Goal: Information Seeking & Learning: Learn about a topic

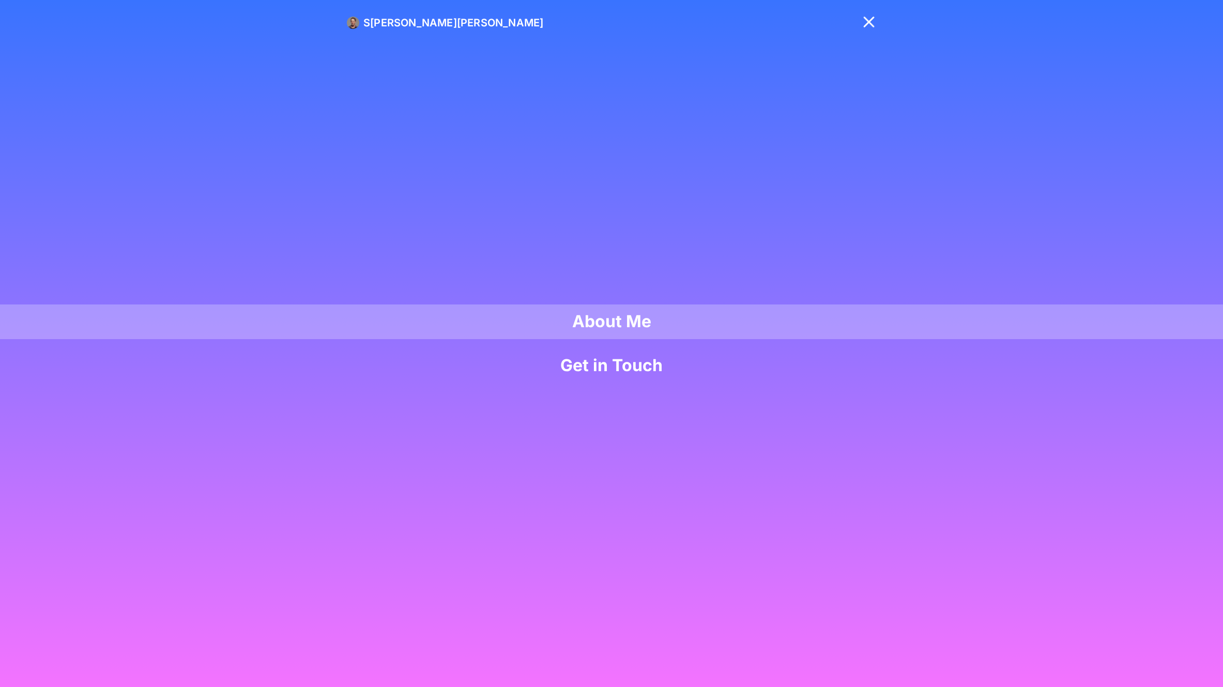
click at [608, 321] on link "About Me" at bounding box center [611, 321] width 1223 height 35
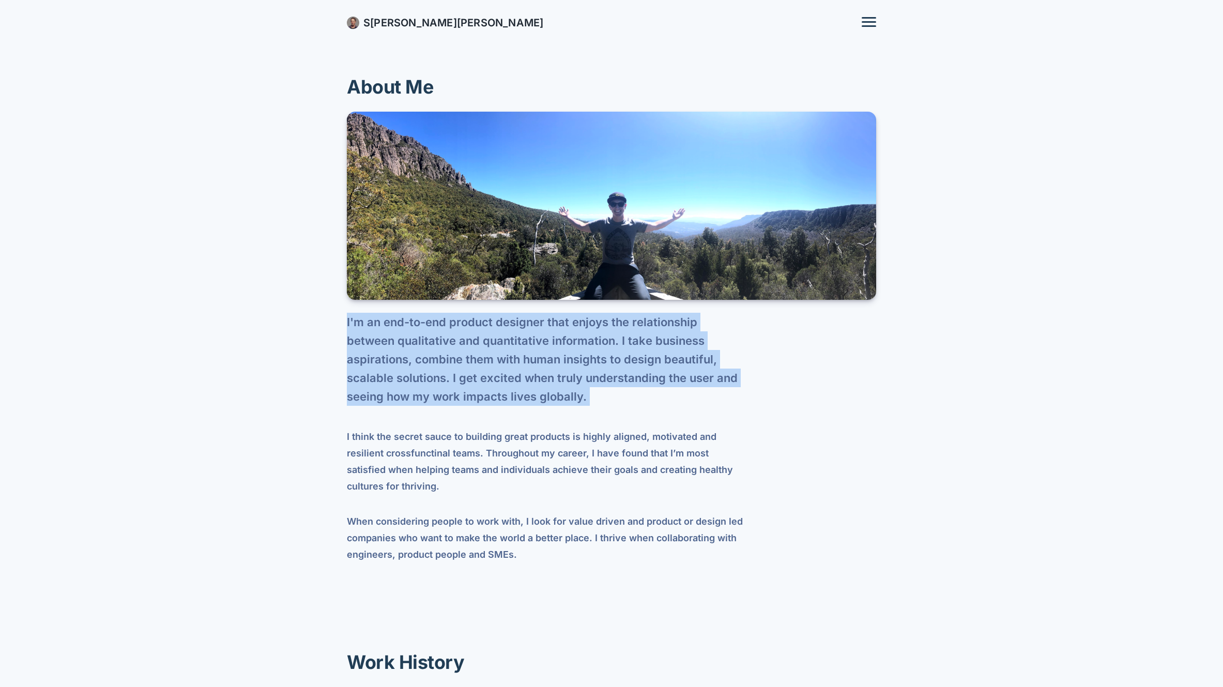
drag, startPoint x: 344, startPoint y: 321, endPoint x: 424, endPoint y: 407, distance: 117.7
click at [422, 409] on section "About Me I'm an end-to-end product designer that enjoys the relationship betwee…" at bounding box center [611, 312] width 1223 height 625
copy div "I'm an end-to-end product designer that enjoys the relationship between qualita…"
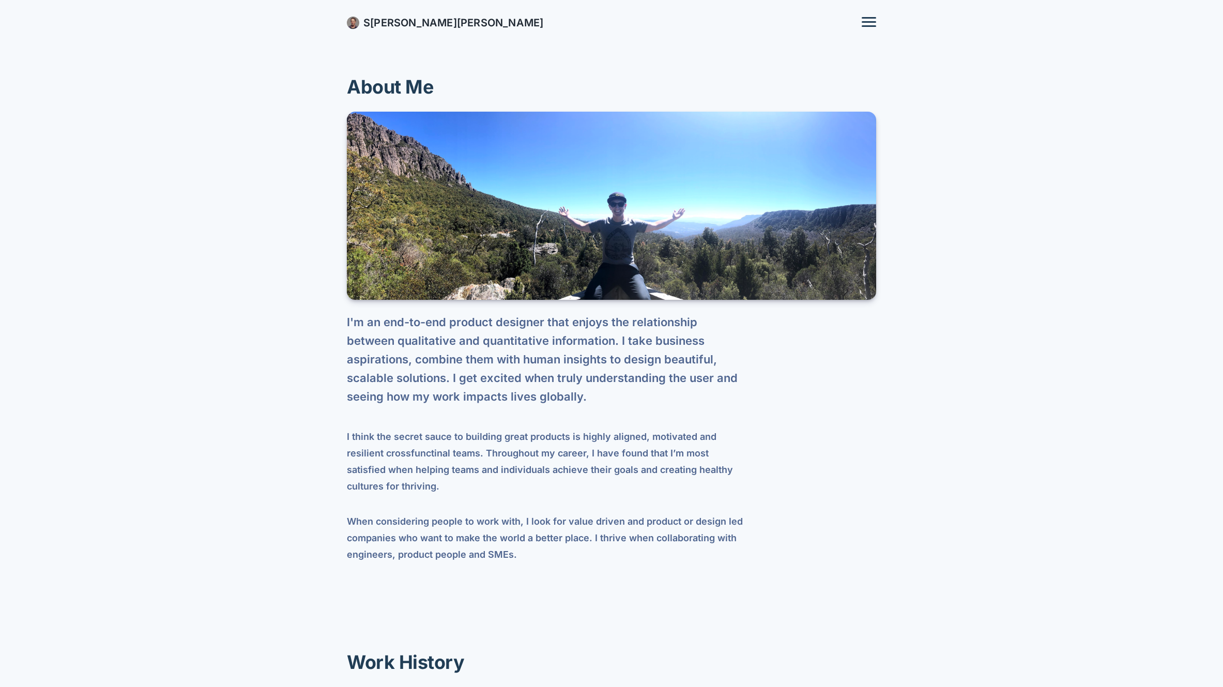
click at [795, 474] on div "About Me I'm an end-to-end product designer that enjoys the relationship betwee…" at bounding box center [611, 318] width 529 height 488
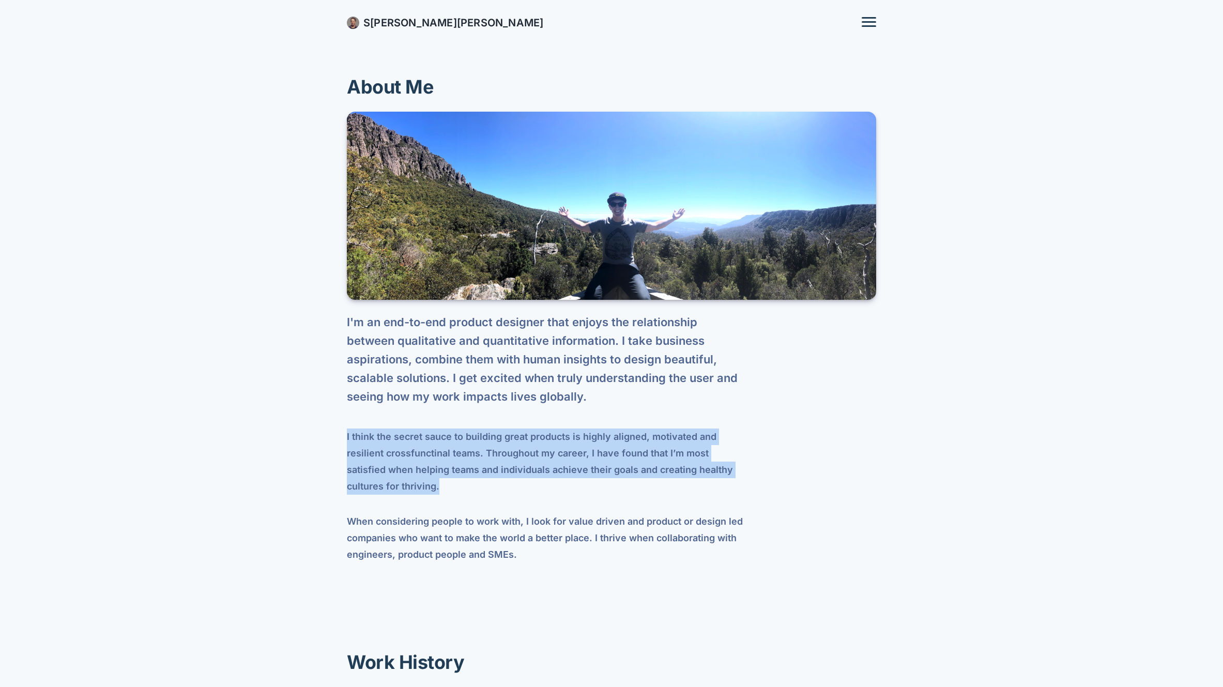
drag, startPoint x: 346, startPoint y: 435, endPoint x: 743, endPoint y: 474, distance: 398.8
click at [743, 474] on section "About Me I'm an end-to-end product designer that enjoys the relationship betwee…" at bounding box center [611, 312] width 1223 height 625
copy p "I think the secret sauce to building great products is highly aligned, motivate…"
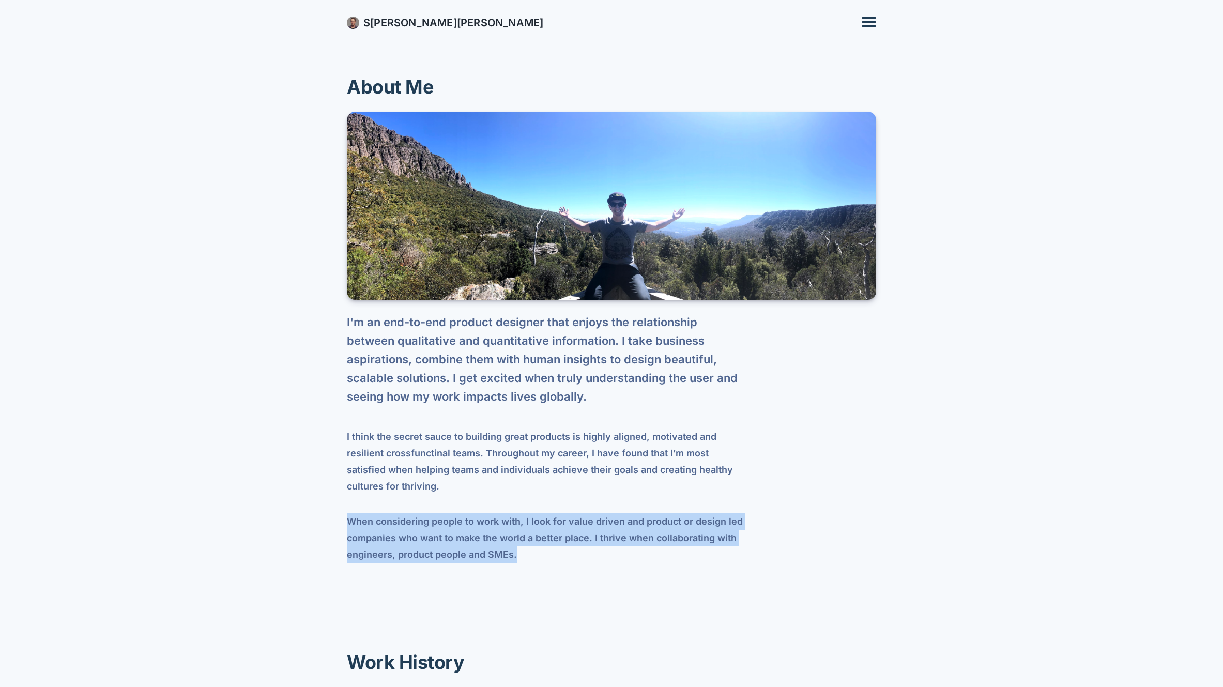
drag, startPoint x: 385, startPoint y: 510, endPoint x: 535, endPoint y: 541, distance: 153.7
click at [535, 541] on section "About Me I'm an end-to-end product designer that enjoys the relationship betwee…" at bounding box center [611, 312] width 1223 height 625
copy p "When considering people to work with, I look for value driven and product or de…"
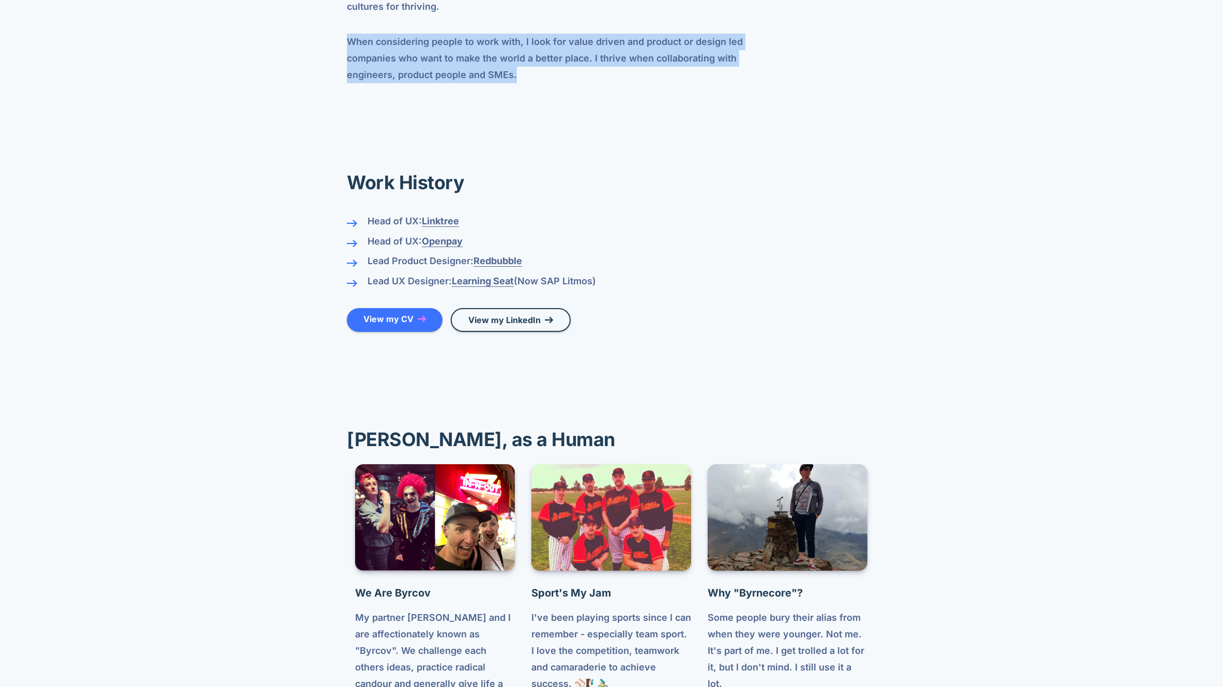
scroll to position [614, 0]
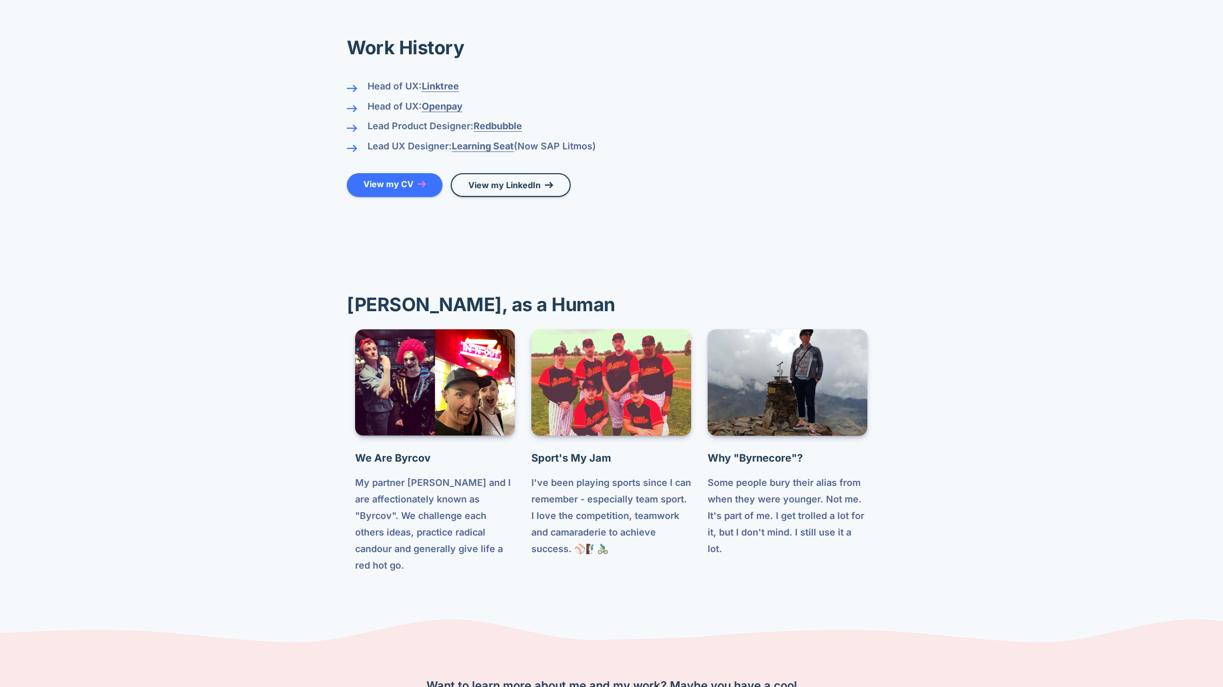
click at [1005, 406] on section "[PERSON_NAME], as a Human We Are Byrcov My partner [PERSON_NAME] and I are affe…" at bounding box center [611, 458] width 1223 height 383
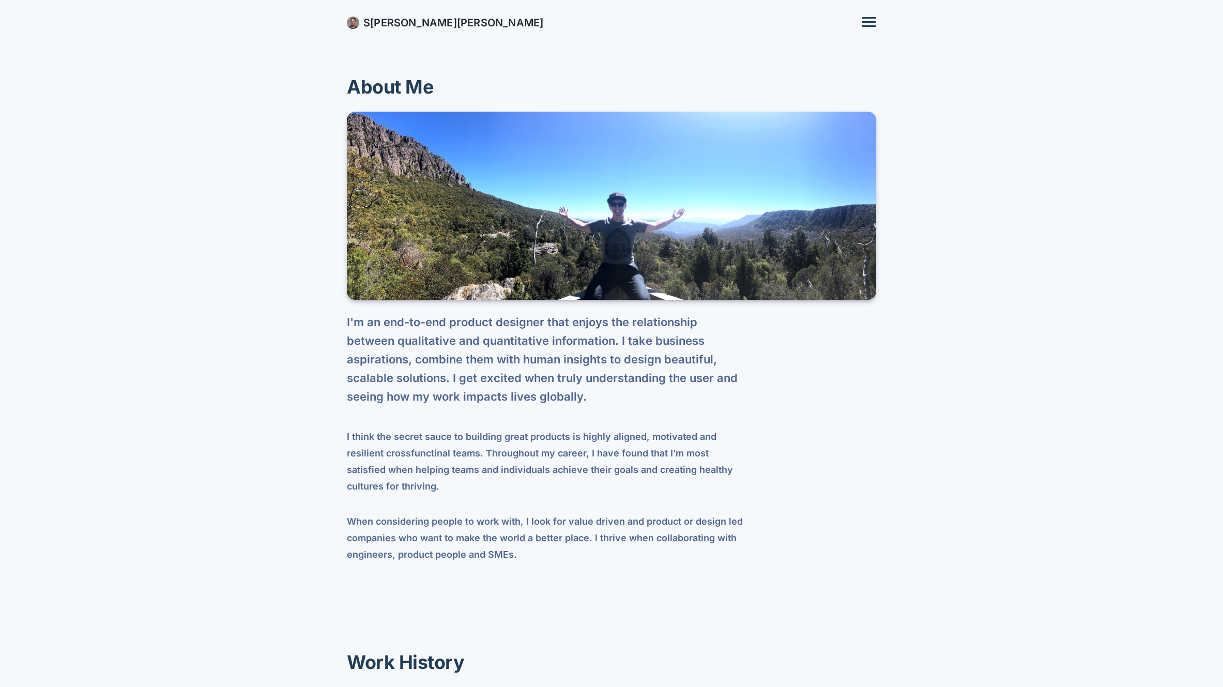
scroll to position [614, 0]
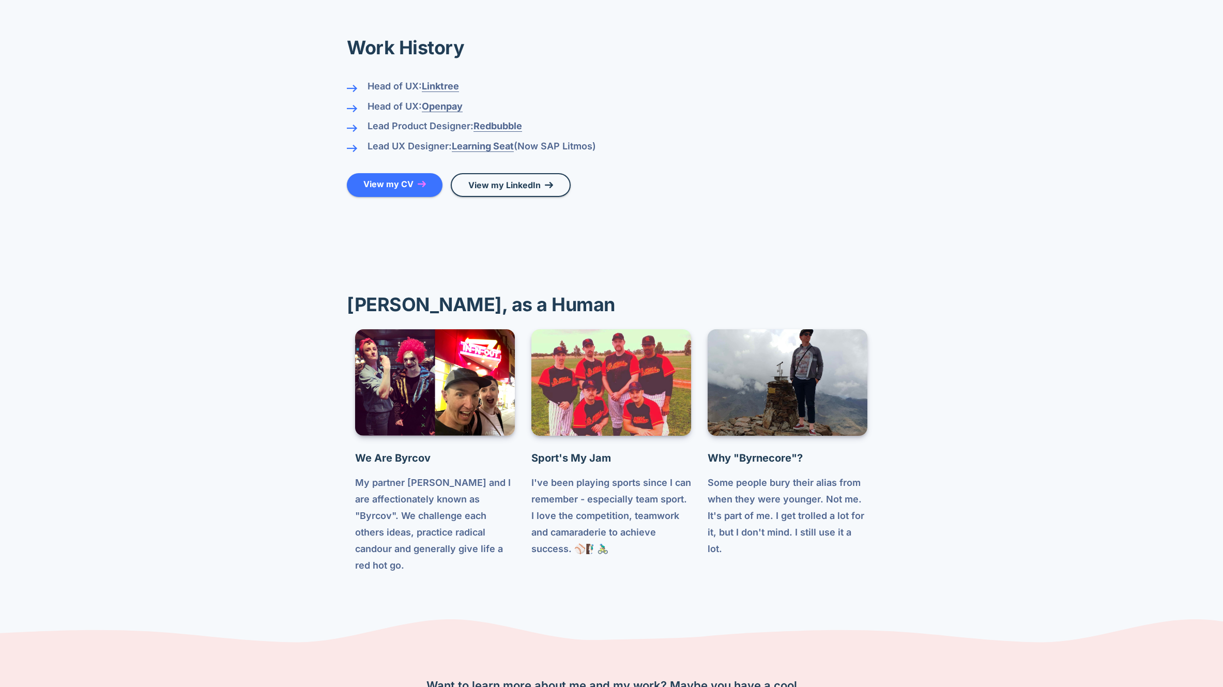
click at [974, 312] on section "[PERSON_NAME], as a Human We Are Byrcov My partner [PERSON_NAME] and I are affe…" at bounding box center [611, 458] width 1223 height 383
click at [977, 325] on section "[PERSON_NAME], as a Human We Are Byrcov My partner [PERSON_NAME] and I are affe…" at bounding box center [611, 458] width 1223 height 383
